Goal: Navigation & Orientation: Find specific page/section

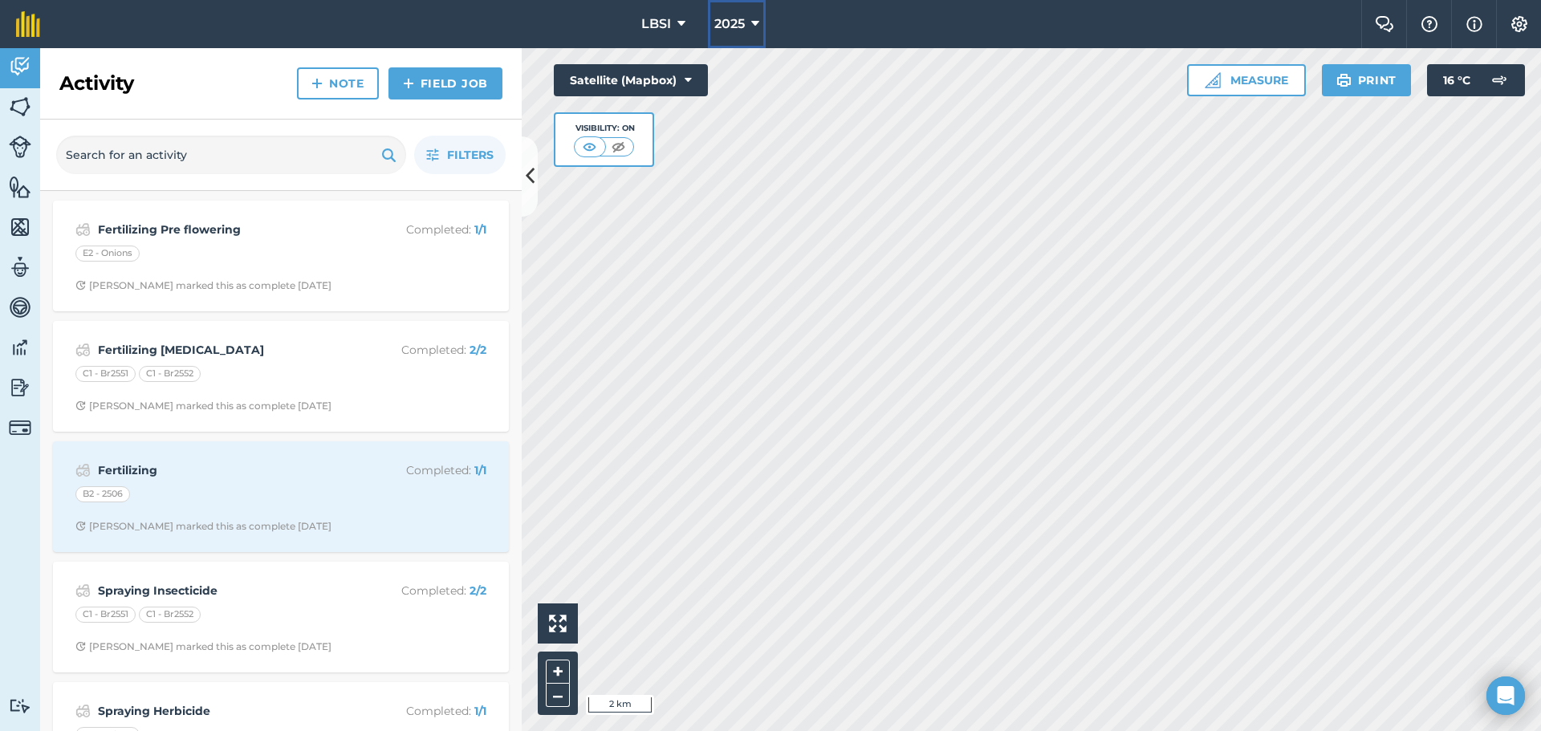
click at [755, 21] on icon at bounding box center [755, 23] width 8 height 19
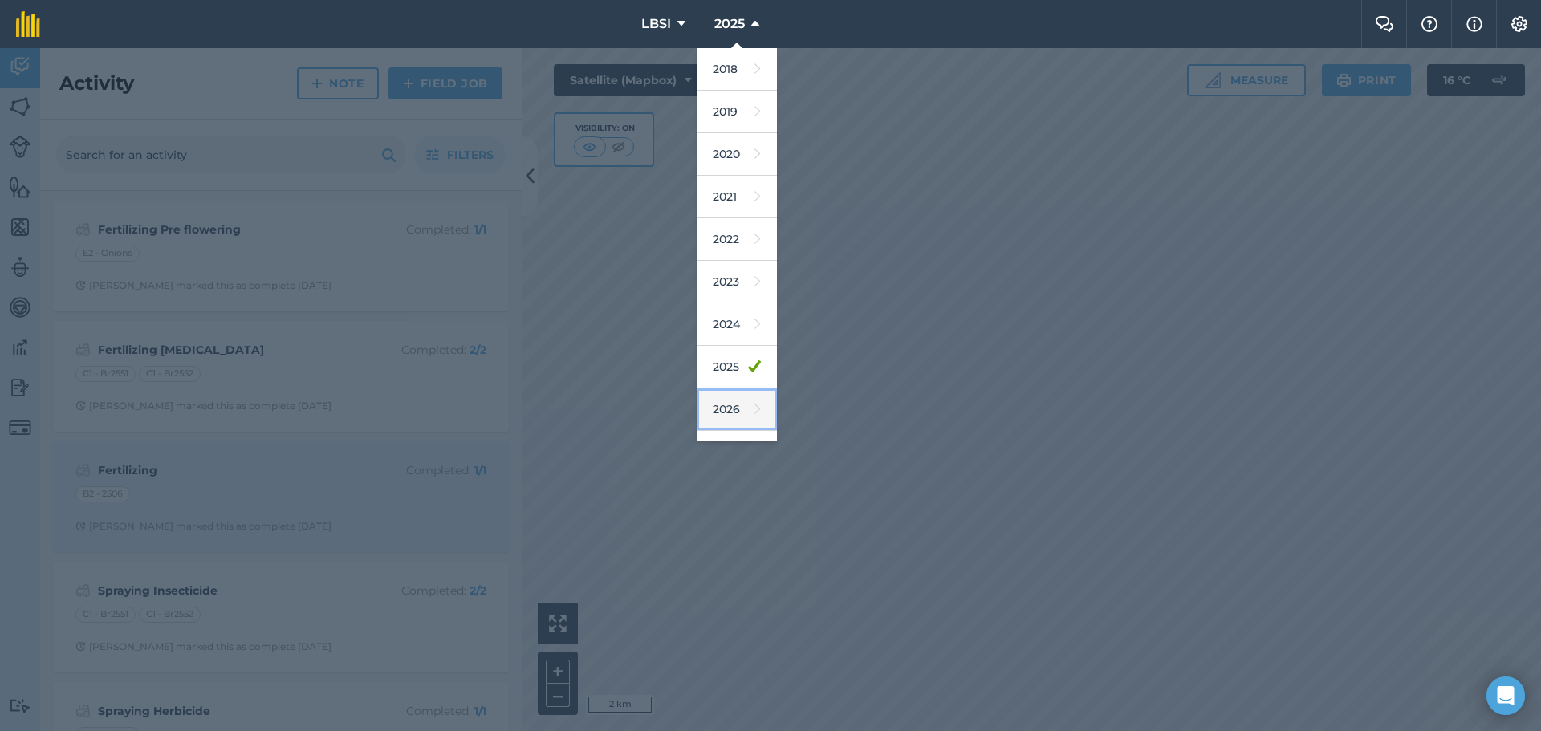
click at [721, 414] on link "2026" at bounding box center [737, 409] width 80 height 43
